Goal: Information Seeking & Learning: Find specific fact

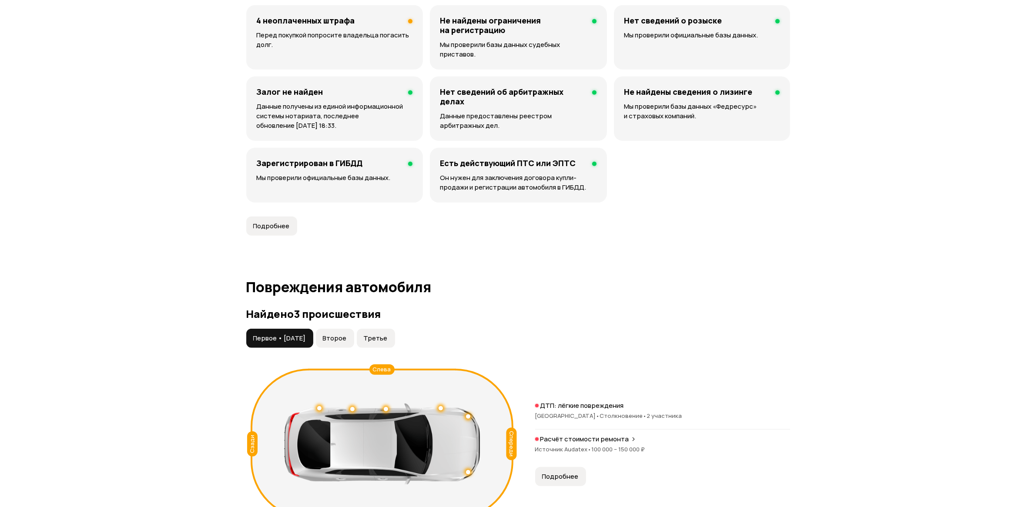
scroll to position [827, 0]
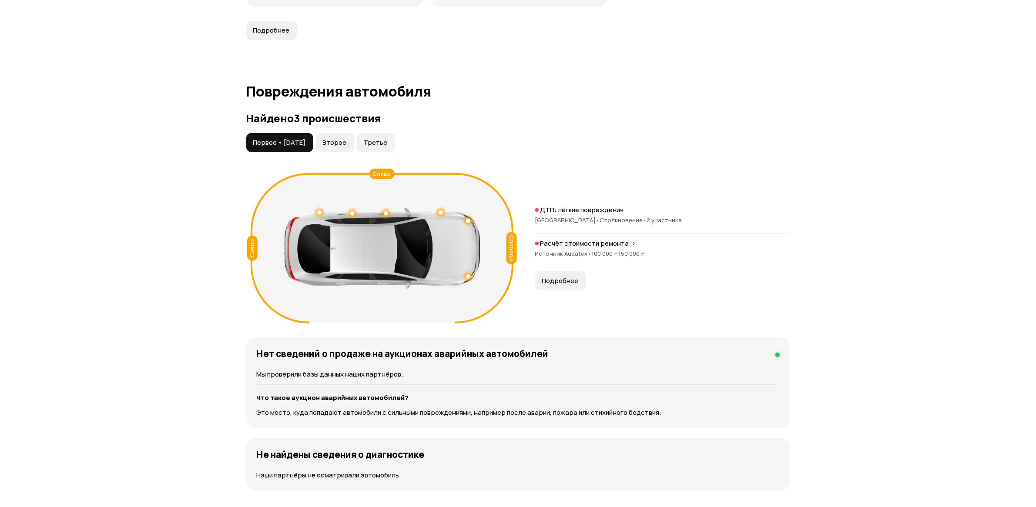
click at [358, 144] on div "Первое • [DATE] Второе Третье Спереди Сзади Слева ДТП: лёгкие повреждения [GEOG…" at bounding box center [518, 230] width 544 height 194
click at [347, 138] on span "Второе" at bounding box center [335, 142] width 24 height 9
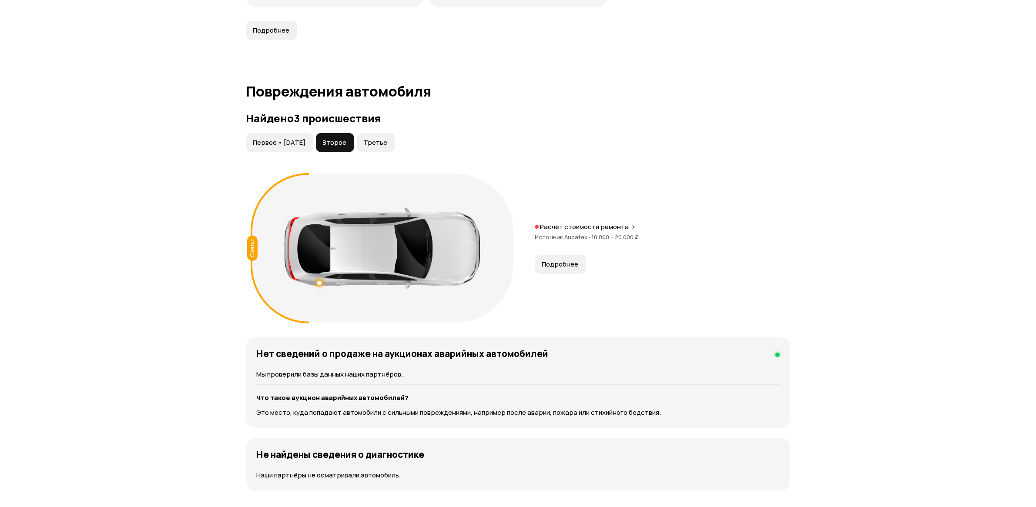
click at [384, 138] on span "Третье" at bounding box center [376, 142] width 24 height 9
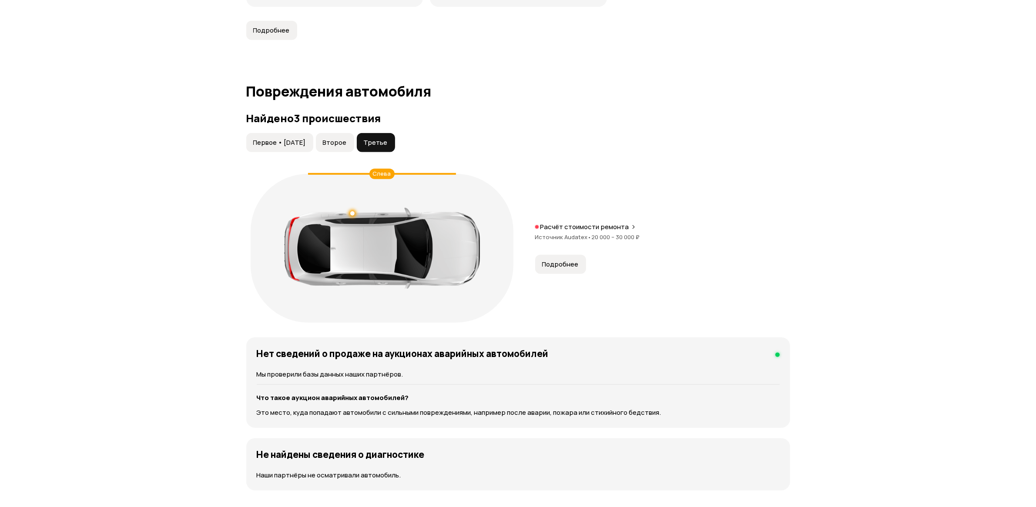
click at [306, 138] on span "Первое • [DATE]" at bounding box center [279, 142] width 53 height 9
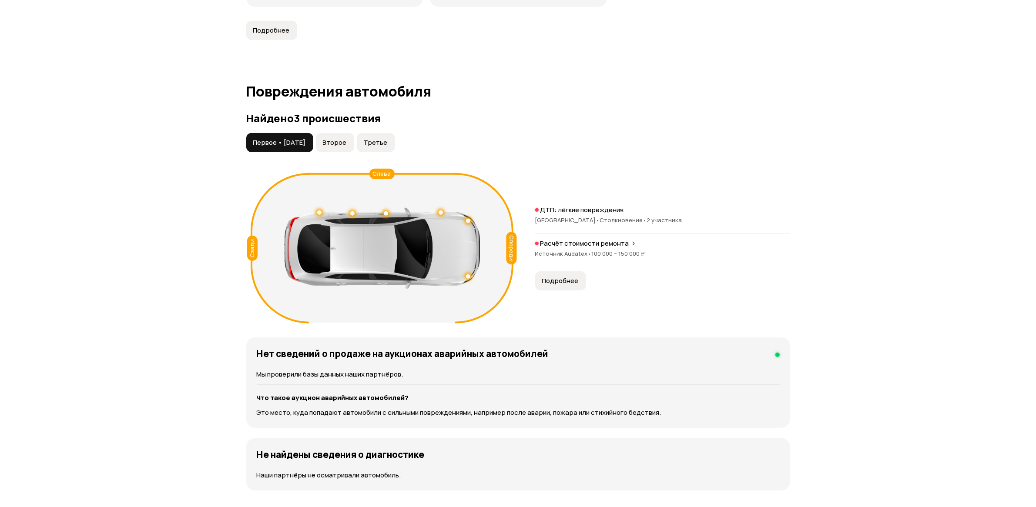
click at [347, 138] on span "Второе" at bounding box center [335, 142] width 24 height 9
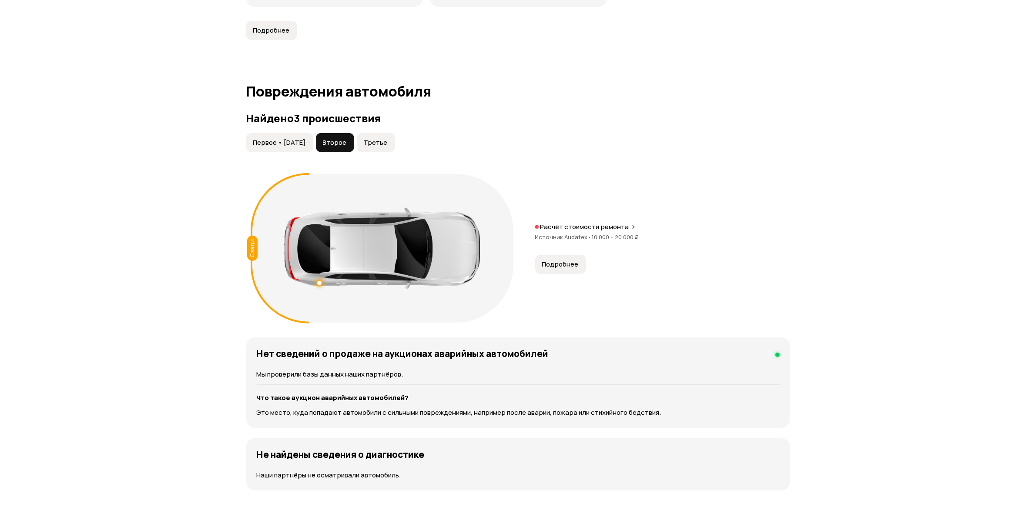
click at [388, 138] on span "Третье" at bounding box center [376, 142] width 24 height 9
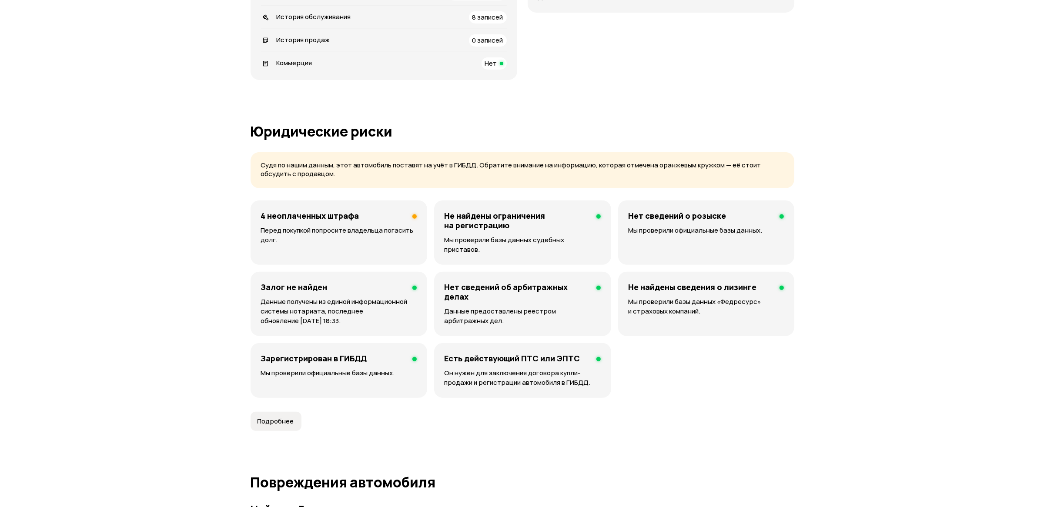
scroll to position [436, 0]
click at [349, 230] on p "Перед покупкой попросите владельца погасить долг." at bounding box center [335, 235] width 156 height 19
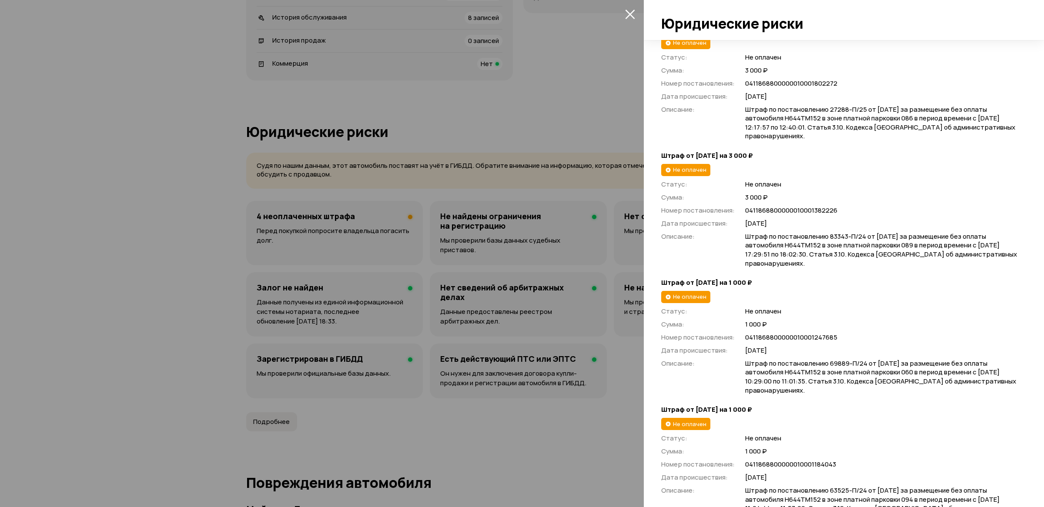
scroll to position [181, 0]
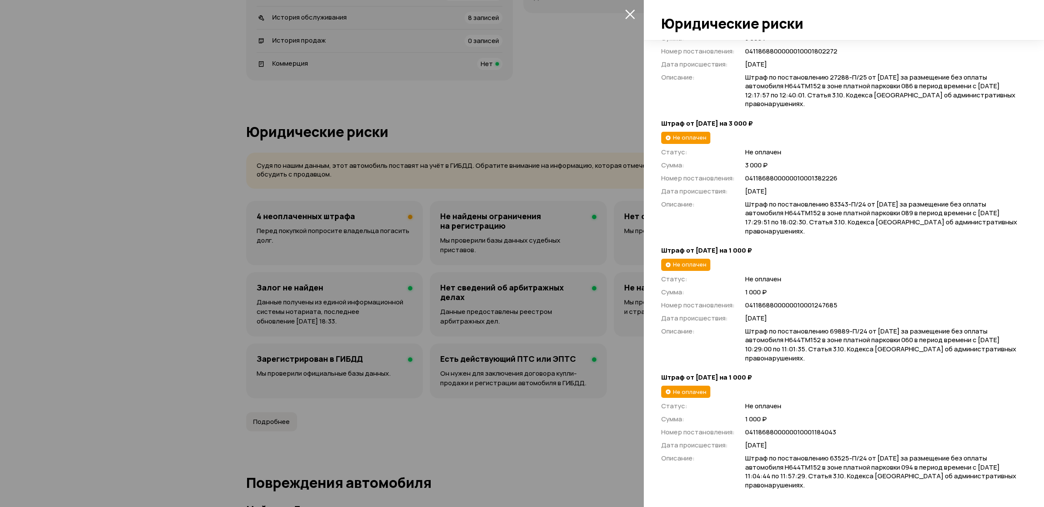
click at [545, 125] on div at bounding box center [522, 253] width 1044 height 507
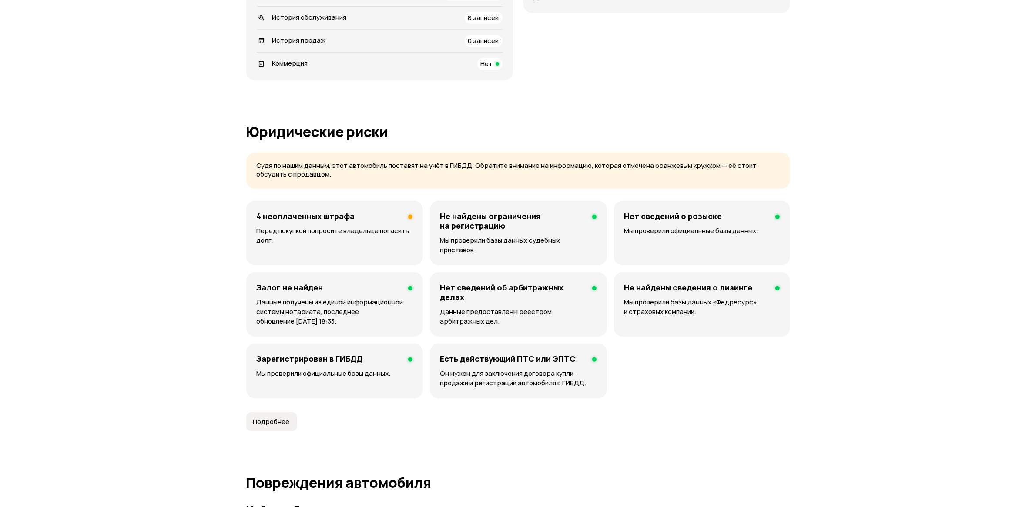
click at [508, 232] on div "Не найдены ограничения на регистрацию Мы проверили базы данных судебных пристав…" at bounding box center [518, 233] width 177 height 64
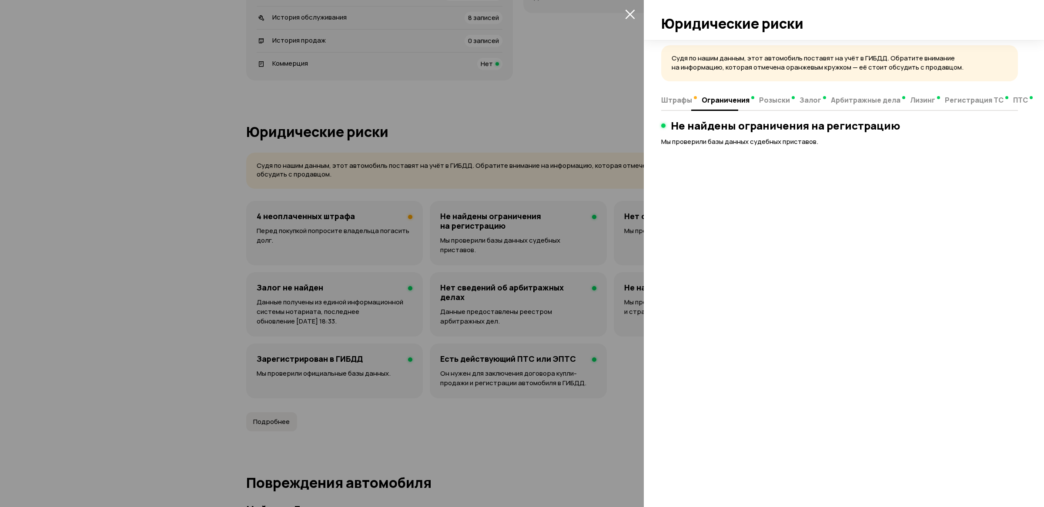
click at [681, 105] on button "Штрафы" at bounding box center [680, 99] width 38 height 17
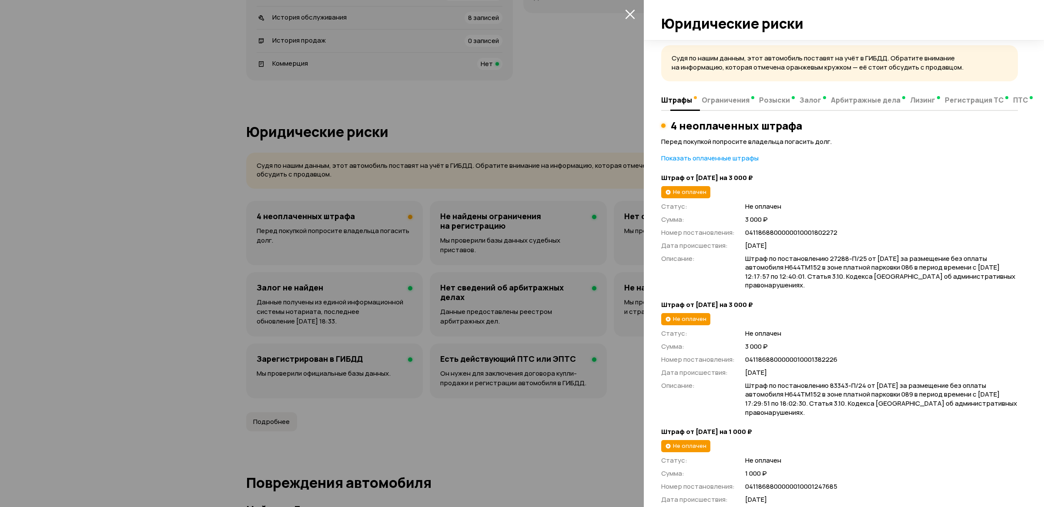
click at [740, 97] on span "Ограничения" at bounding box center [726, 100] width 48 height 9
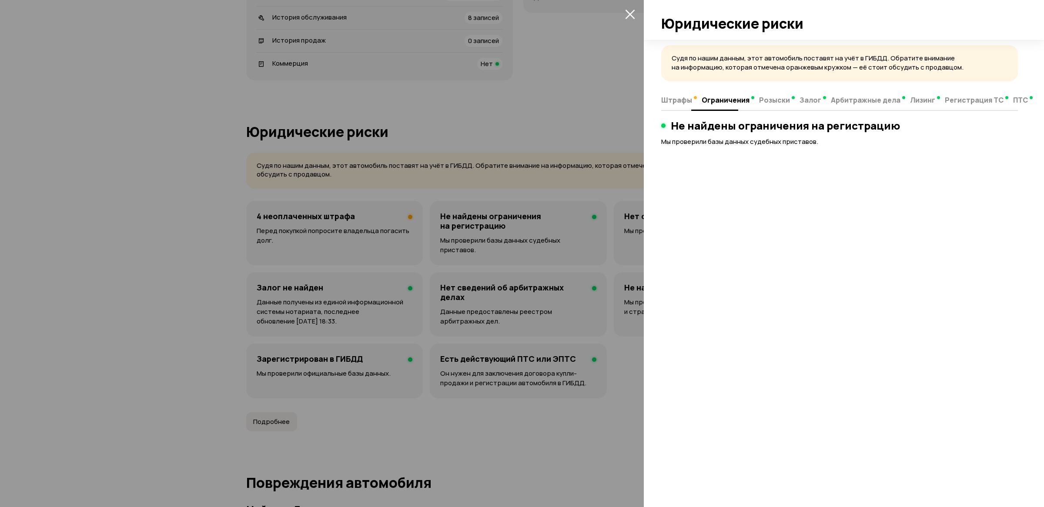
click at [679, 101] on span "Штрафы" at bounding box center [676, 100] width 31 height 9
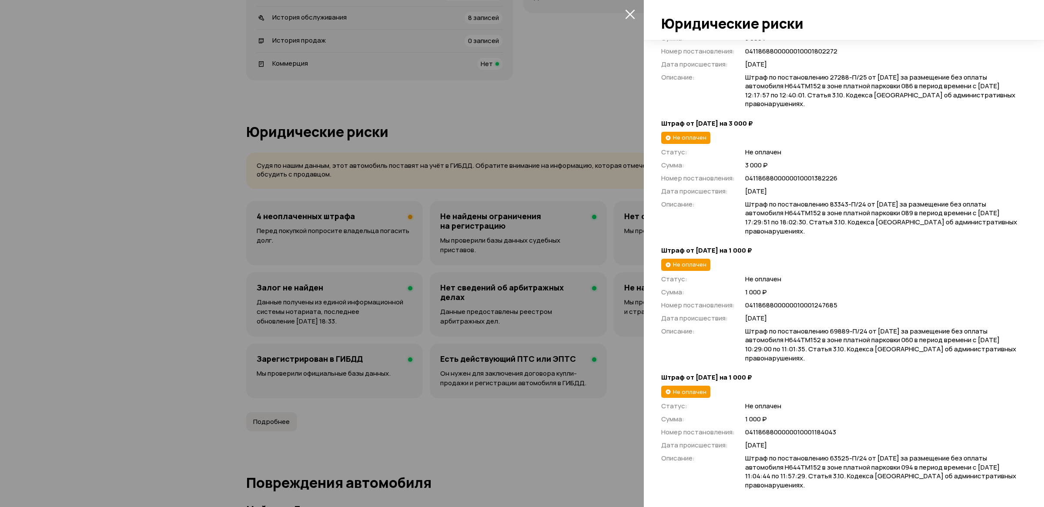
scroll to position [51, 0]
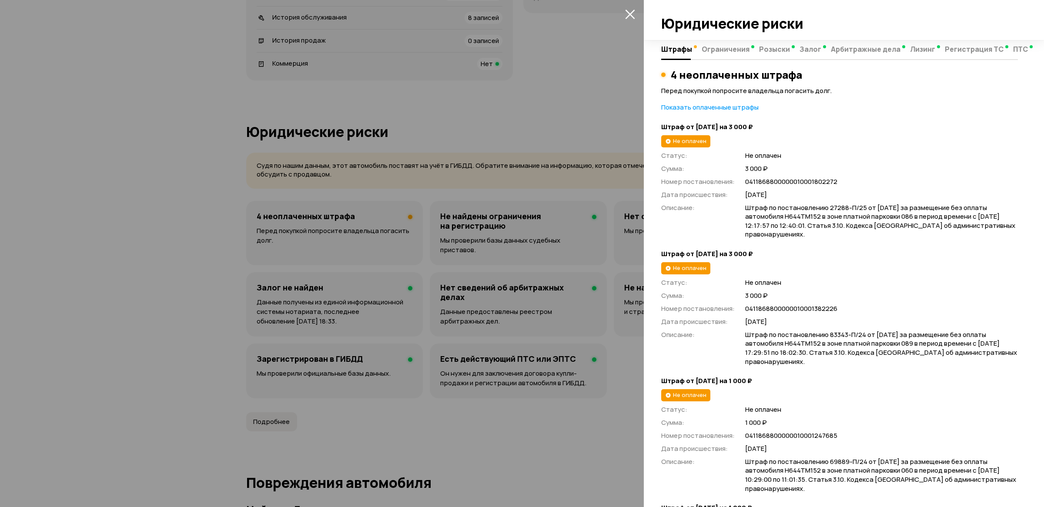
click at [882, 218] on span "Штраф по постановлению 27288-П/25 от [DATE] за размещение без оплаты автомобиля…" at bounding box center [881, 222] width 273 height 36
click at [882, 345] on span "Штраф по постановлению 83343-П/24 от [DATE] за размещение без оплаты автомобиля…" at bounding box center [881, 349] width 273 height 36
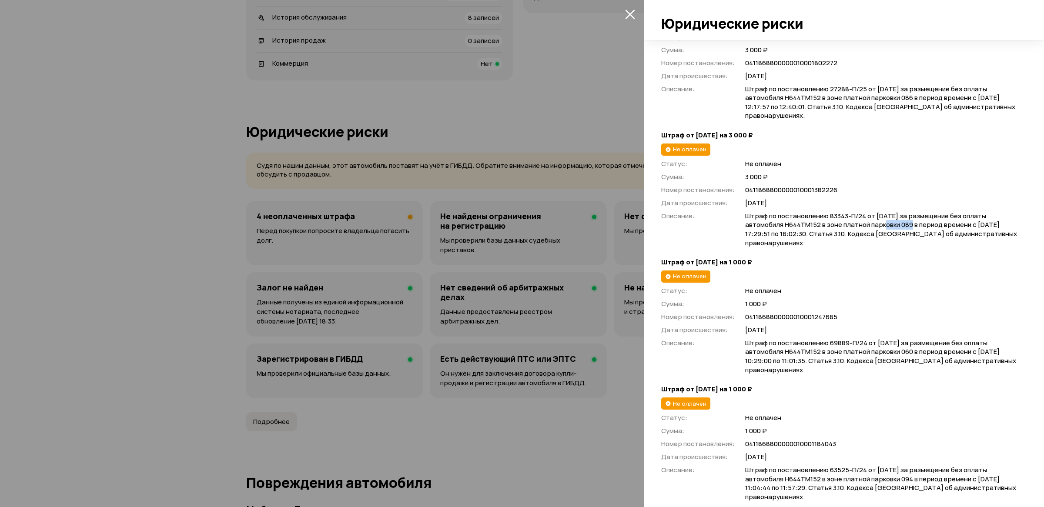
scroll to position [181, 0]
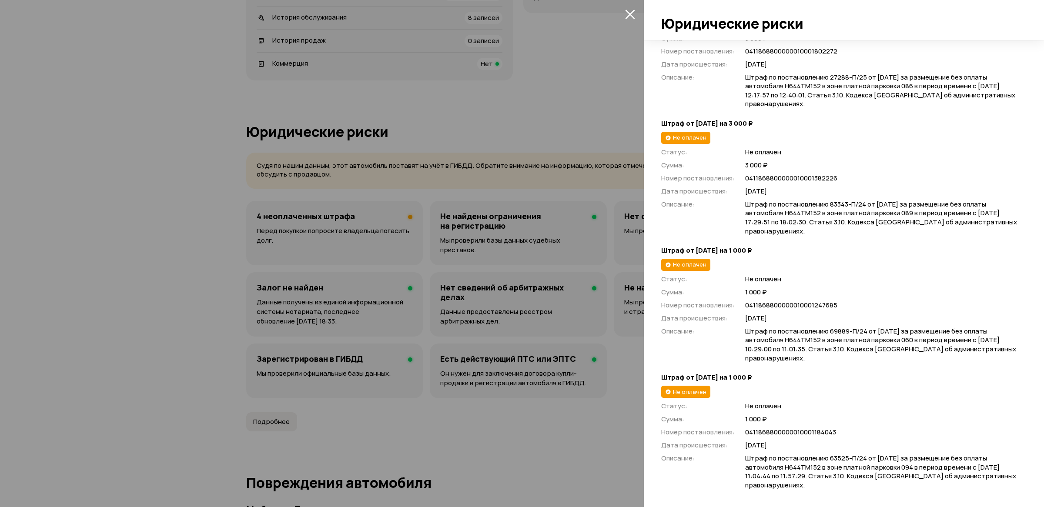
click at [887, 339] on span "Штраф по постановлению 69889-П/24 от [DATE] за размещение без оплаты автомобиля…" at bounding box center [881, 345] width 273 height 36
click at [886, 471] on span "Штраф по постановлению 63525-П/24 от [DATE] за размещение без оплаты автомобиля…" at bounding box center [881, 472] width 273 height 36
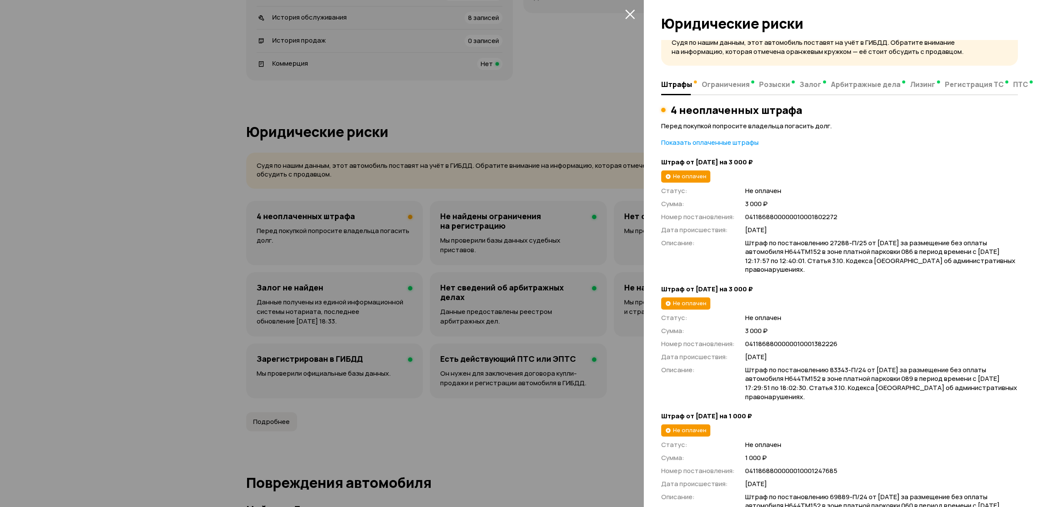
scroll to position [0, 0]
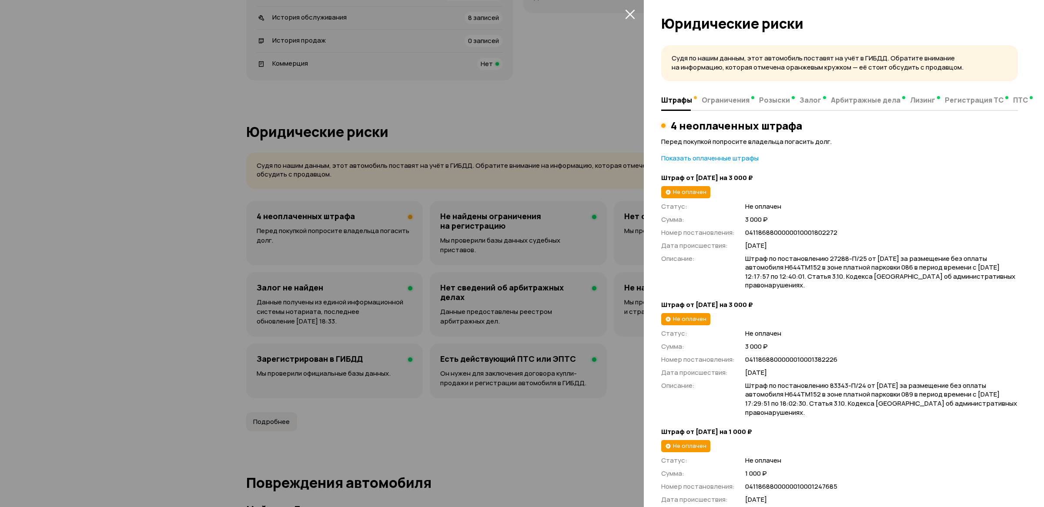
click at [888, 268] on span "Штраф по постановлению 27288-П/25 от [DATE] за размещение без оплаты автомобиля…" at bounding box center [881, 273] width 273 height 36
drag, startPoint x: 849, startPoint y: 266, endPoint x: 888, endPoint y: 270, distance: 39.8
click at [888, 270] on span "Штраф по постановлению 27288-П/25 от [DATE] за размещение без оплаты автомобиля…" at bounding box center [881, 273] width 273 height 36
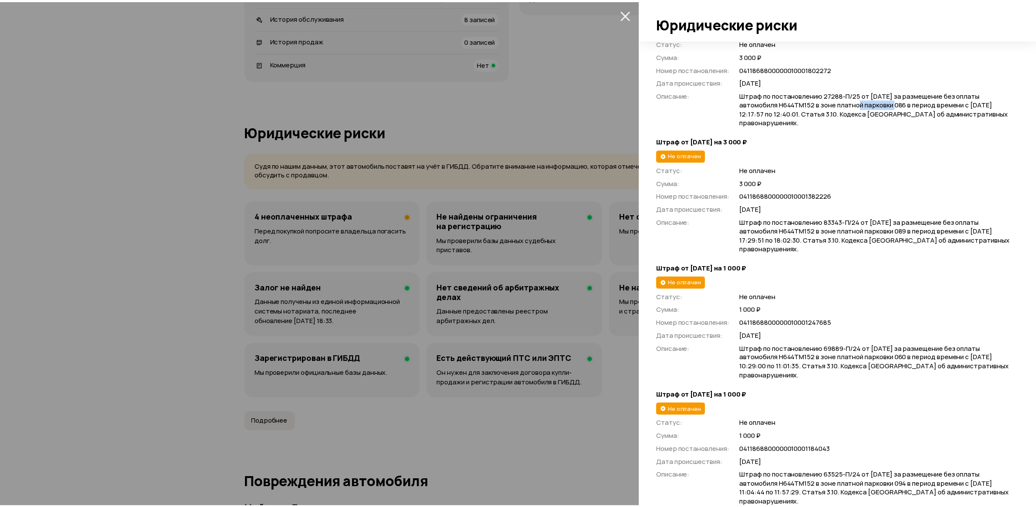
scroll to position [181, 0]
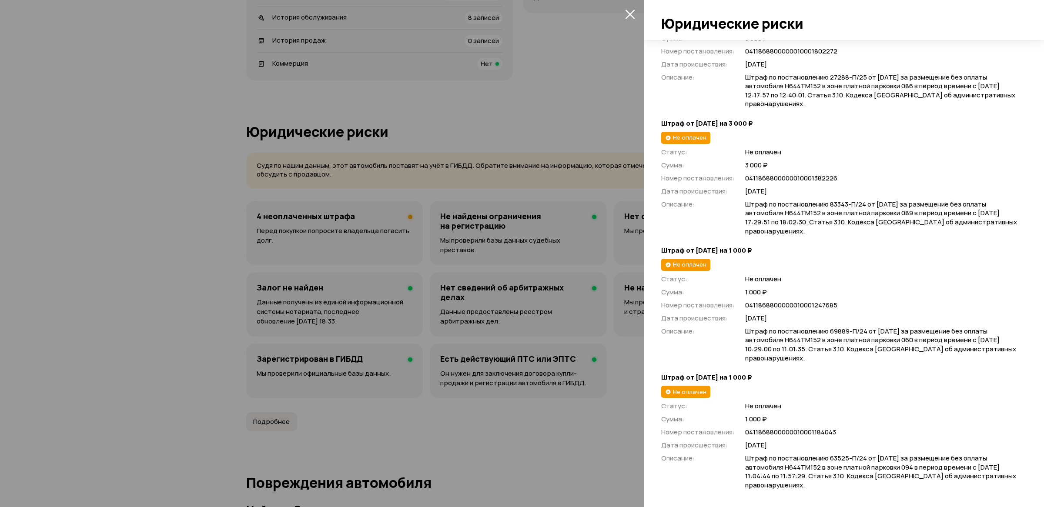
click at [474, 85] on div at bounding box center [522, 253] width 1044 height 507
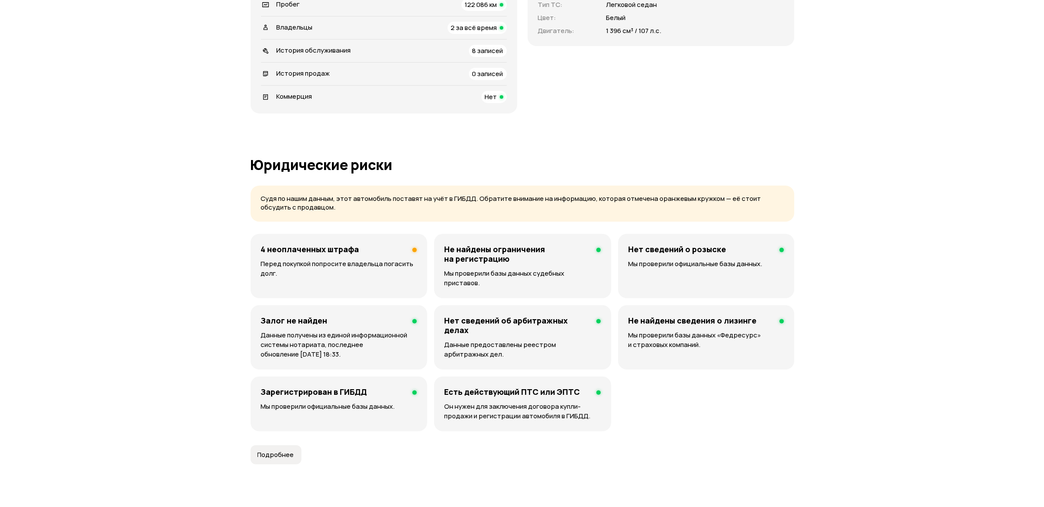
scroll to position [370, 0]
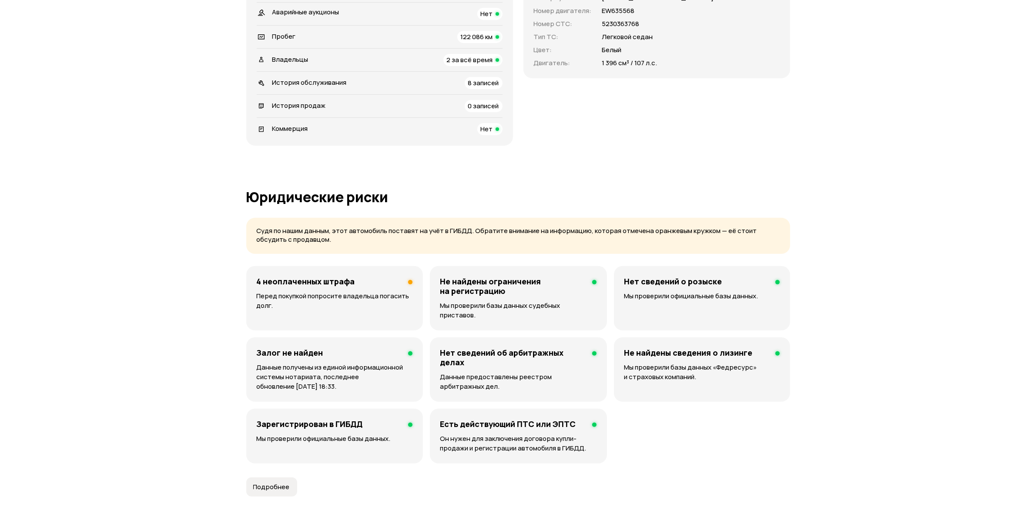
click at [335, 302] on p "Перед покупкой попросите владельца погасить долг." at bounding box center [335, 301] width 156 height 19
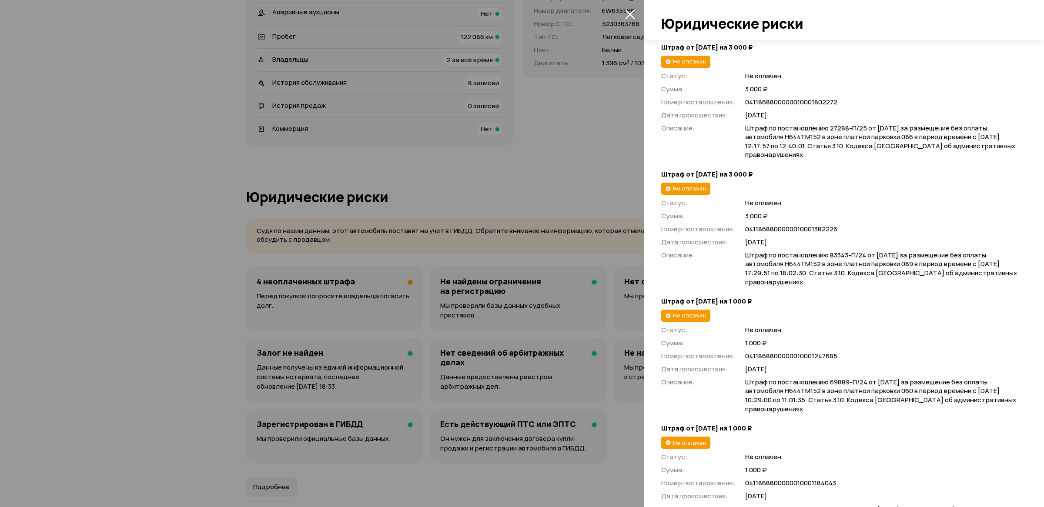
scroll to position [181, 0]
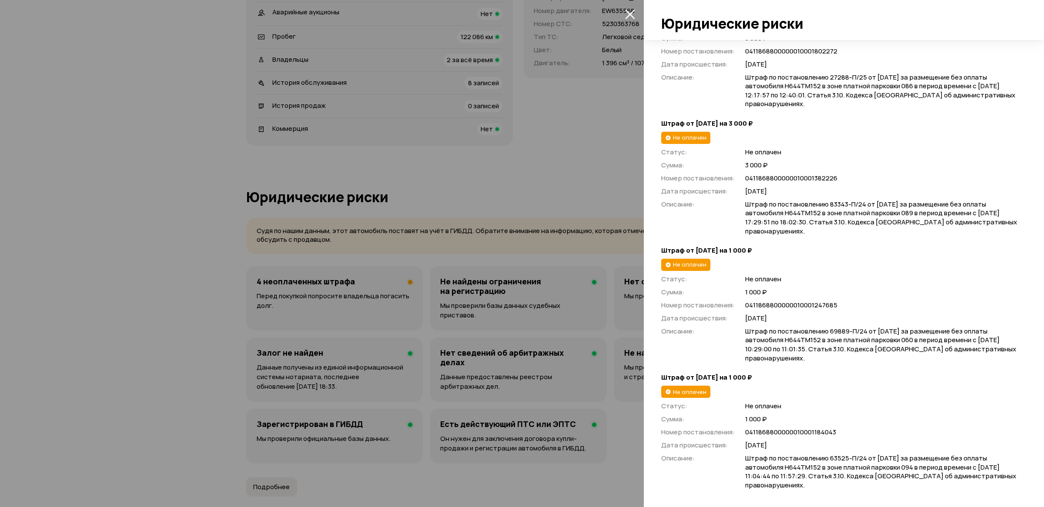
click at [429, 248] on div at bounding box center [522, 253] width 1044 height 507
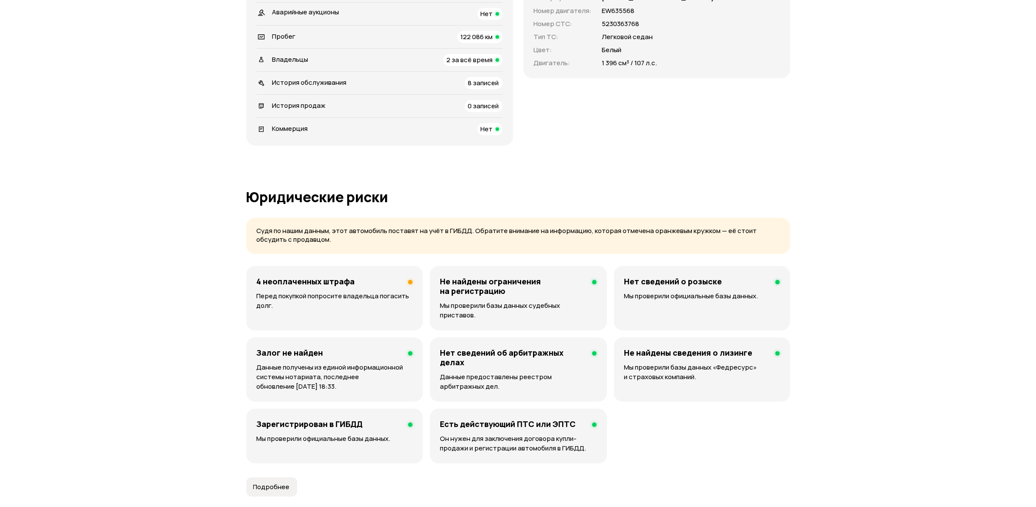
click at [312, 286] on h4 "4 неоплаченных штрафа" at bounding box center [306, 282] width 98 height 10
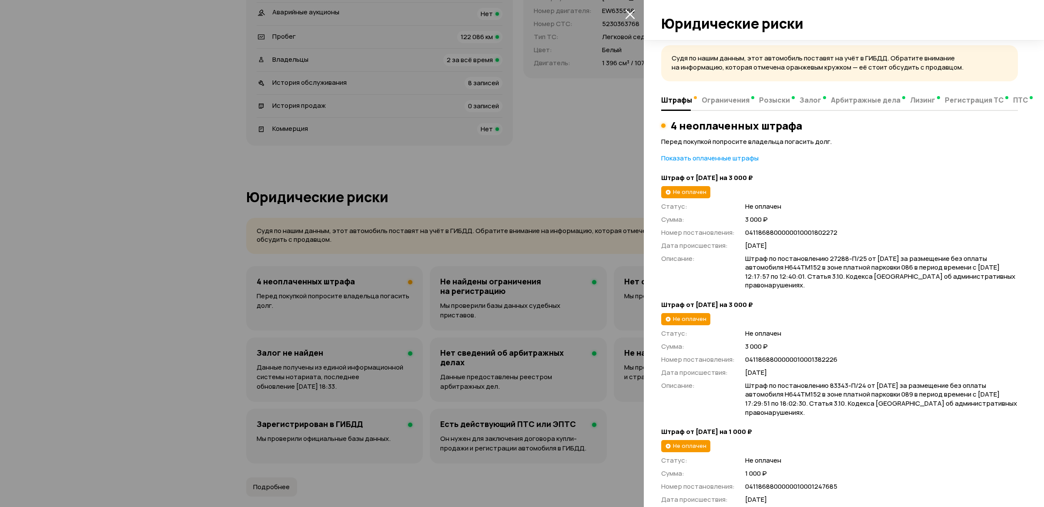
click at [788, 232] on span "0411868800000010001802272" at bounding box center [881, 232] width 273 height 9
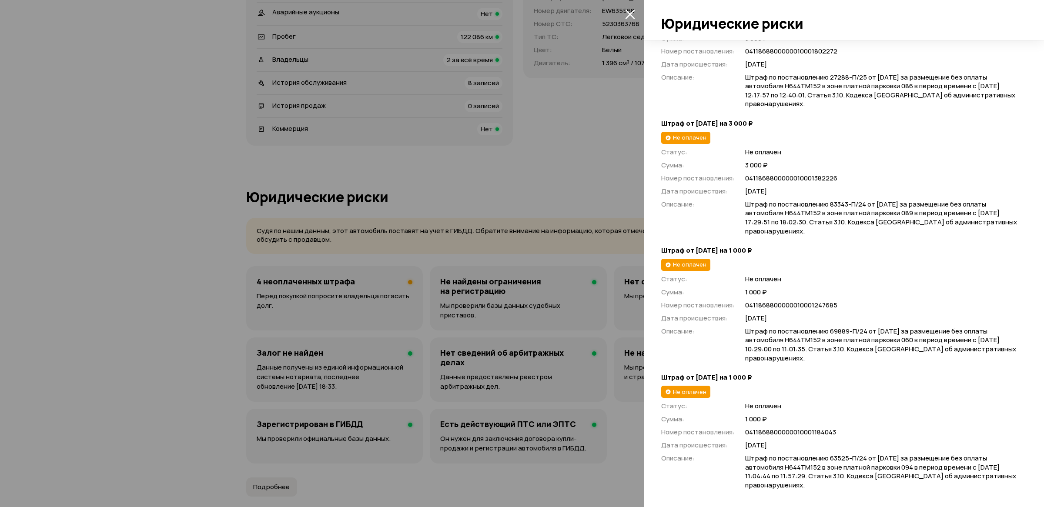
click at [803, 431] on span "0411868800000010001184043" at bounding box center [881, 432] width 273 height 9
click at [941, 477] on span "Штраф по постановлению 63525-П/24 от [DATE] за размещение без оплаты автомобиля…" at bounding box center [881, 472] width 273 height 36
click at [781, 436] on span "0411868800000010001184043" at bounding box center [881, 432] width 273 height 9
click at [787, 434] on span "0411868800000010001184043" at bounding box center [881, 432] width 273 height 9
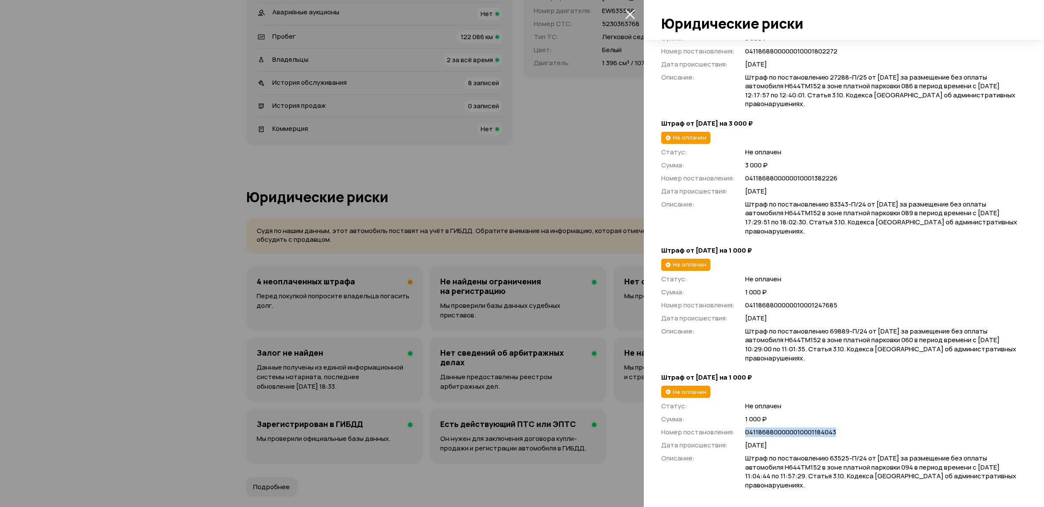
click at [787, 434] on span "0411868800000010001184043" at bounding box center [881, 432] width 273 height 9
click at [865, 310] on div "Статус : Не оплачен Сумма : 1 000 ₽ Номер постановления : 041186880000001000124…" at bounding box center [839, 319] width 357 height 89
drag, startPoint x: 829, startPoint y: 297, endPoint x: 827, endPoint y: 302, distance: 5.7
click at [827, 301] on div "Статус : Не оплачен Сумма : 1 000 ₽ Номер постановления : 041186880000001000124…" at bounding box center [839, 319] width 357 height 89
click at [827, 302] on span "0411868800000010001247685" at bounding box center [881, 305] width 273 height 9
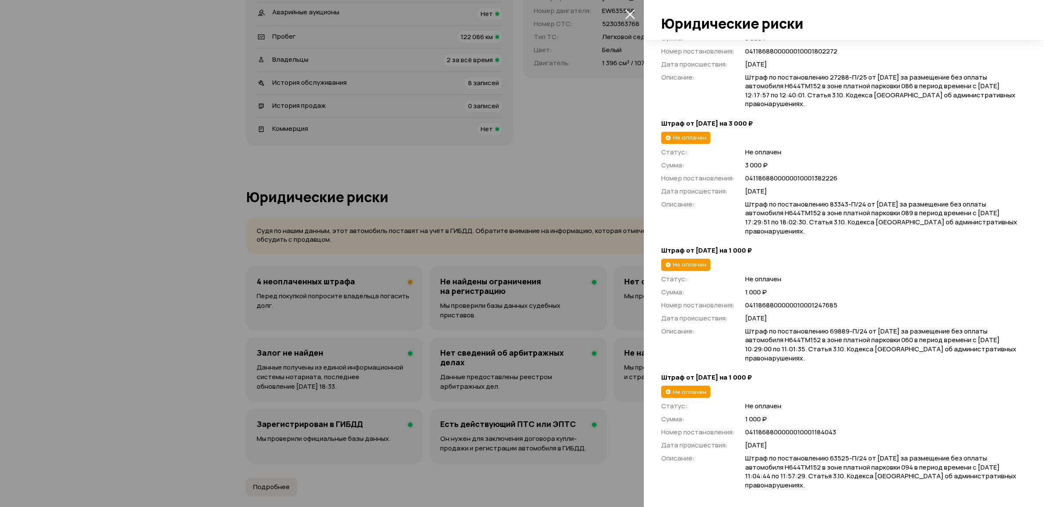
click at [829, 175] on span "0411868800000010001382226" at bounding box center [881, 178] width 273 height 9
click at [878, 214] on span "Штраф по постановлению 83343-П/24 от [DATE] за размещение без оплаты автомобиля…" at bounding box center [881, 218] width 273 height 36
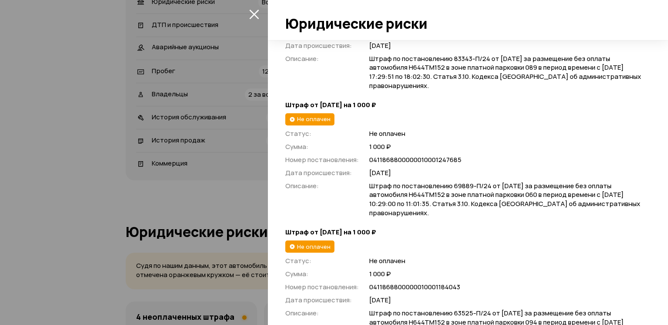
scroll to position [348, 0]
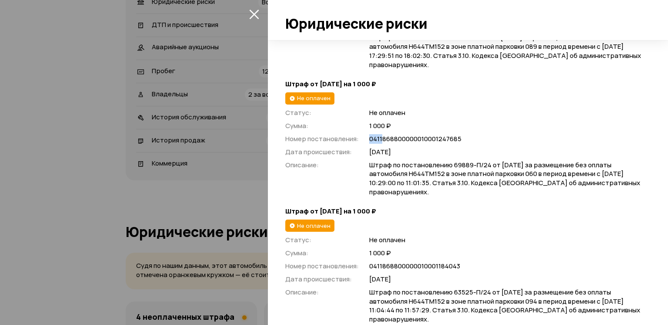
drag, startPoint x: 370, startPoint y: 136, endPoint x: 381, endPoint y: 137, distance: 11.0
click at [381, 137] on span "0411868800000010001247685" at bounding box center [505, 138] width 273 height 9
click at [379, 136] on span "0411868800000010001247685" at bounding box center [505, 138] width 273 height 9
click at [402, 138] on span "0411868800000010001247685" at bounding box center [505, 138] width 273 height 9
drag, startPoint x: 402, startPoint y: 138, endPoint x: 422, endPoint y: 139, distance: 20.5
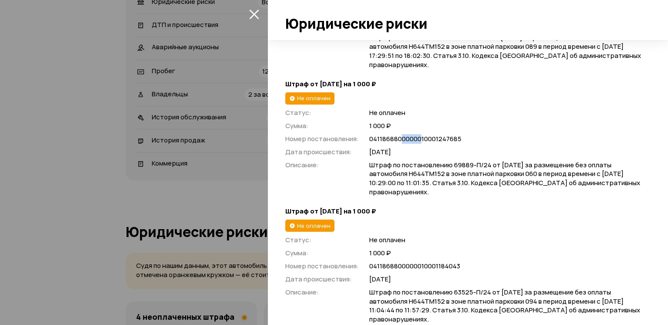
click at [422, 139] on span "0411868800000010001247685" at bounding box center [505, 138] width 273 height 9
click at [424, 139] on span "0411868800000010001247685" at bounding box center [505, 138] width 273 height 9
drag, startPoint x: 422, startPoint y: 138, endPoint x: 437, endPoint y: 139, distance: 14.4
click at [437, 139] on span "0411868800000010001247685" at bounding box center [505, 138] width 273 height 9
click at [449, 137] on span "0411868800000010001247685" at bounding box center [505, 138] width 273 height 9
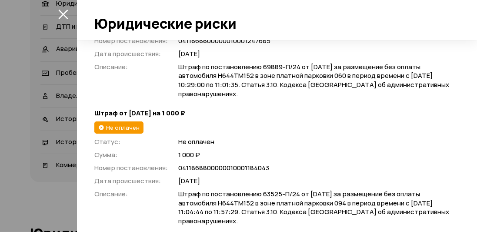
scroll to position [456, 0]
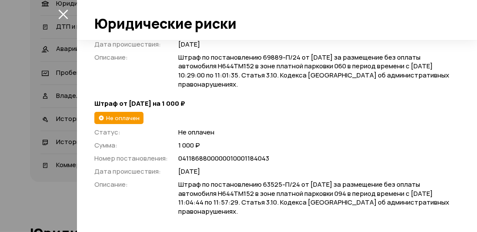
click at [337, 66] on span "Штраф по постановлению 69889-П/24 от [DATE] за размещение без оплаты автомобиля…" at bounding box center [314, 71] width 273 height 36
copy span "060"
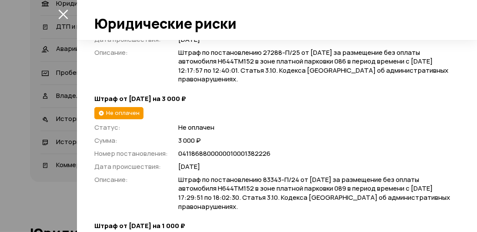
scroll to position [209, 0]
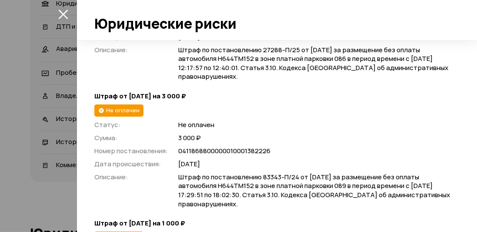
click at [338, 58] on span "Штраф по постановлению 27288-П/25 от [DATE] за размещение без оплаты автомобиля…" at bounding box center [314, 64] width 273 height 36
copy span "086"
click at [341, 186] on span "Штраф по постановлению 83343-П/24 от [DATE] за размещение без оплаты автомобиля…" at bounding box center [314, 191] width 273 height 36
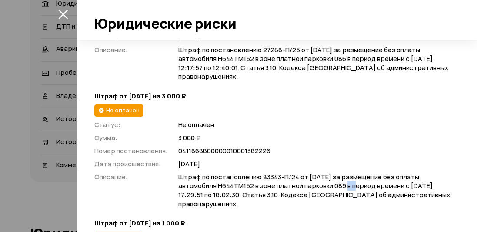
copy span "089"
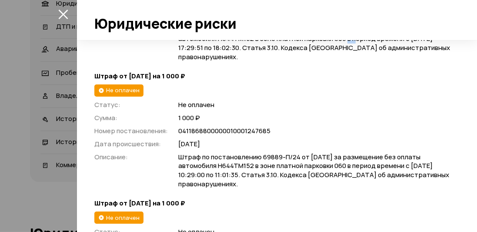
scroll to position [358, 0]
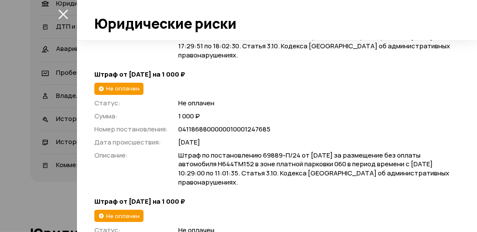
click at [340, 161] on span "Штраф по постановлению 69889-П/24 от [DATE] за размещение без оплаты автомобиля…" at bounding box center [314, 169] width 273 height 36
copy span "060"
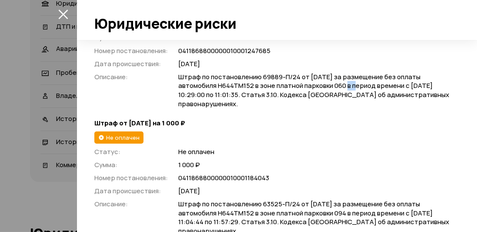
scroll to position [456, 0]
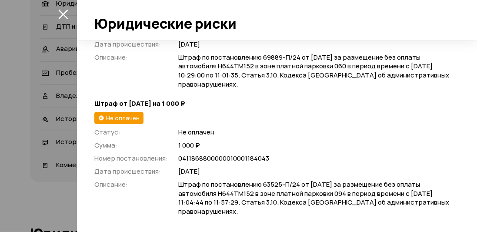
click at [342, 194] on span "Штраф по постановлению 63525-П/24 от [DATE] за размещение без оплаты автомобиля…" at bounding box center [314, 198] width 273 height 36
copy span "094"
